Goal: Information Seeking & Learning: Learn about a topic

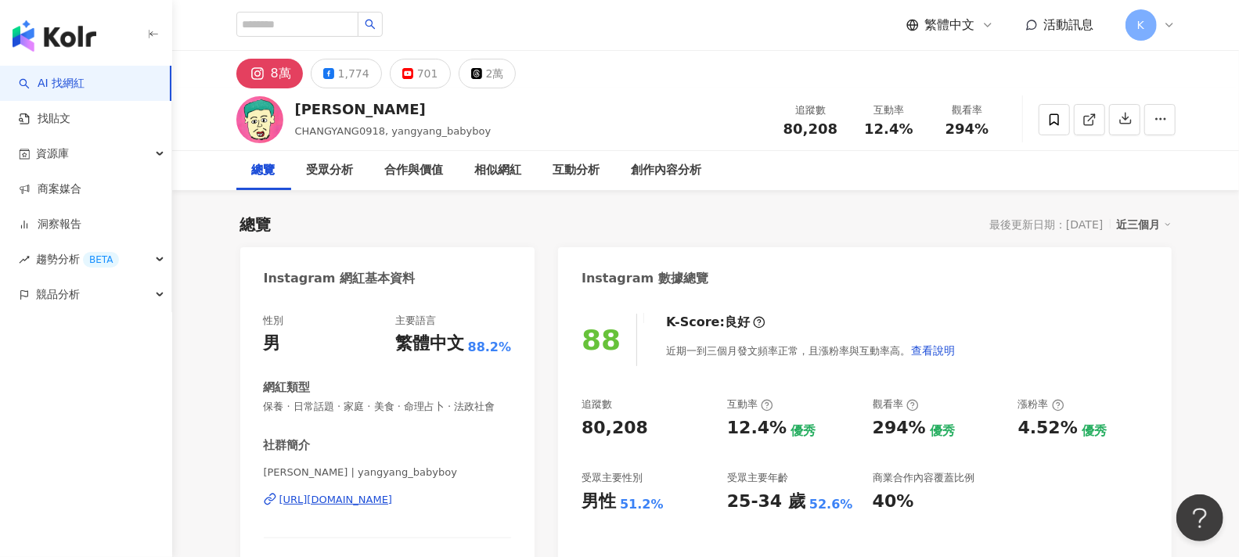
click at [85, 36] on img "button" at bounding box center [55, 35] width 84 height 31
click at [349, 67] on div "1,774" at bounding box center [353, 74] width 31 height 22
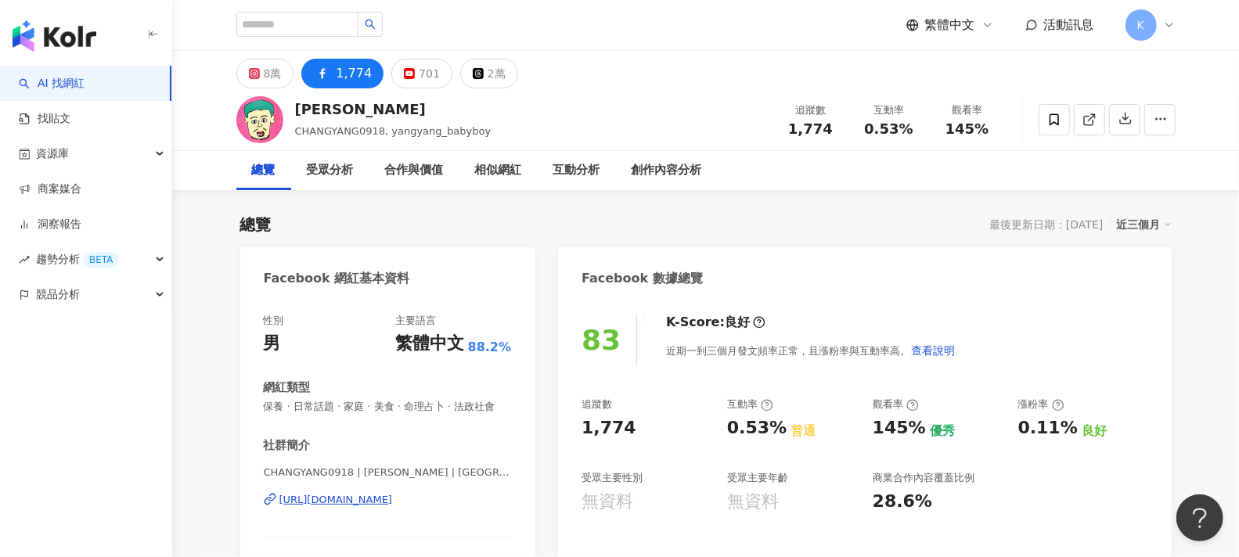
click at [356, 77] on div "1,774" at bounding box center [354, 74] width 36 height 22
click at [408, 75] on icon at bounding box center [409, 73] width 11 height 11
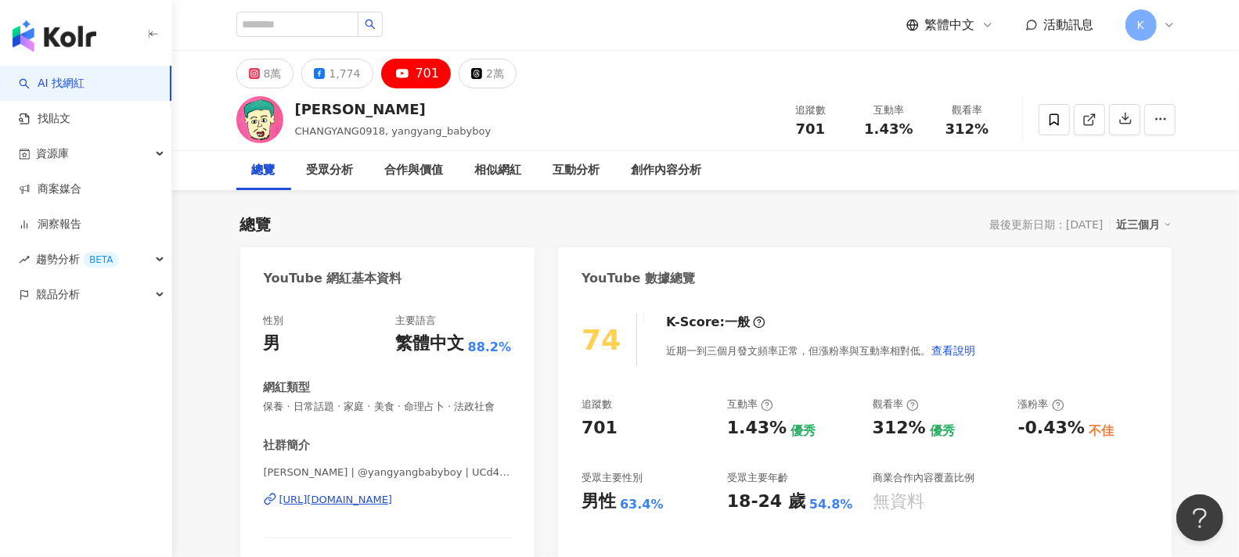
click at [419, 74] on div "701" at bounding box center [427, 74] width 24 height 22
click at [67, 27] on img "button" at bounding box center [55, 35] width 84 height 31
click at [62, 86] on link "AI 找網紅" at bounding box center [52, 84] width 66 height 16
click at [335, 24] on input "search" at bounding box center [297, 24] width 122 height 25
click at [50, 126] on link "找貼文" at bounding box center [45, 119] width 52 height 16
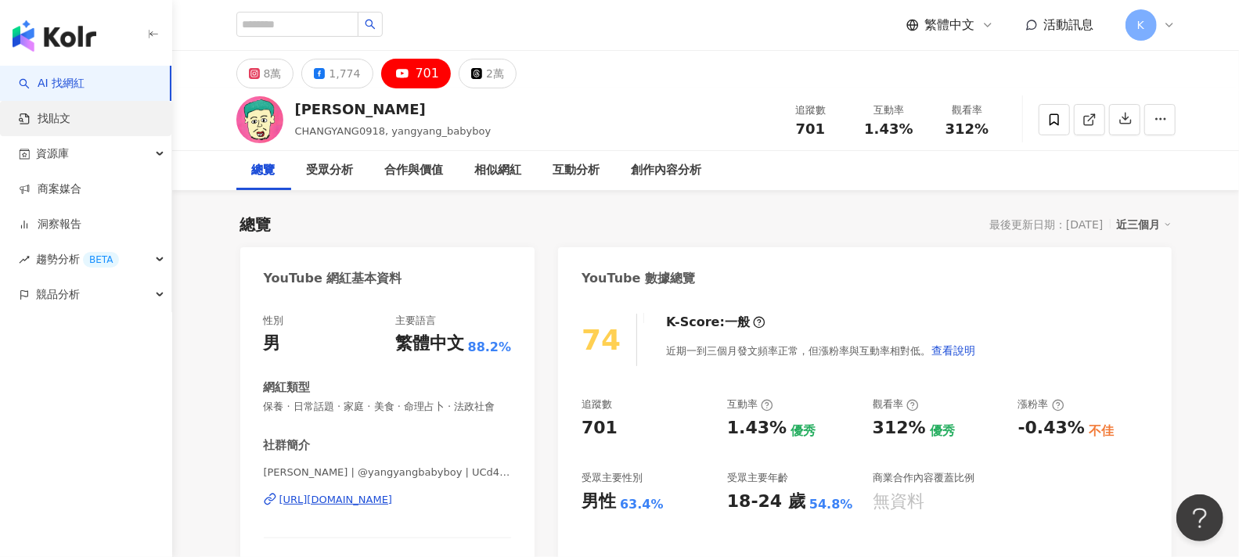
click at [70, 121] on link "找貼文" at bounding box center [45, 119] width 52 height 16
click at [718, 103] on div "[PERSON_NAME]洋 CHANGYANG0918, yangyang_babyboy 追蹤數 701 互動率 1.43% 觀看率 312%" at bounding box center [706, 119] width 1002 height 62
click at [640, 84] on div "8萬 1,774 701 2萬" at bounding box center [706, 70] width 1002 height 38
click at [63, 118] on link "找貼文" at bounding box center [45, 119] width 52 height 16
